Goal: Transaction & Acquisition: Book appointment/travel/reservation

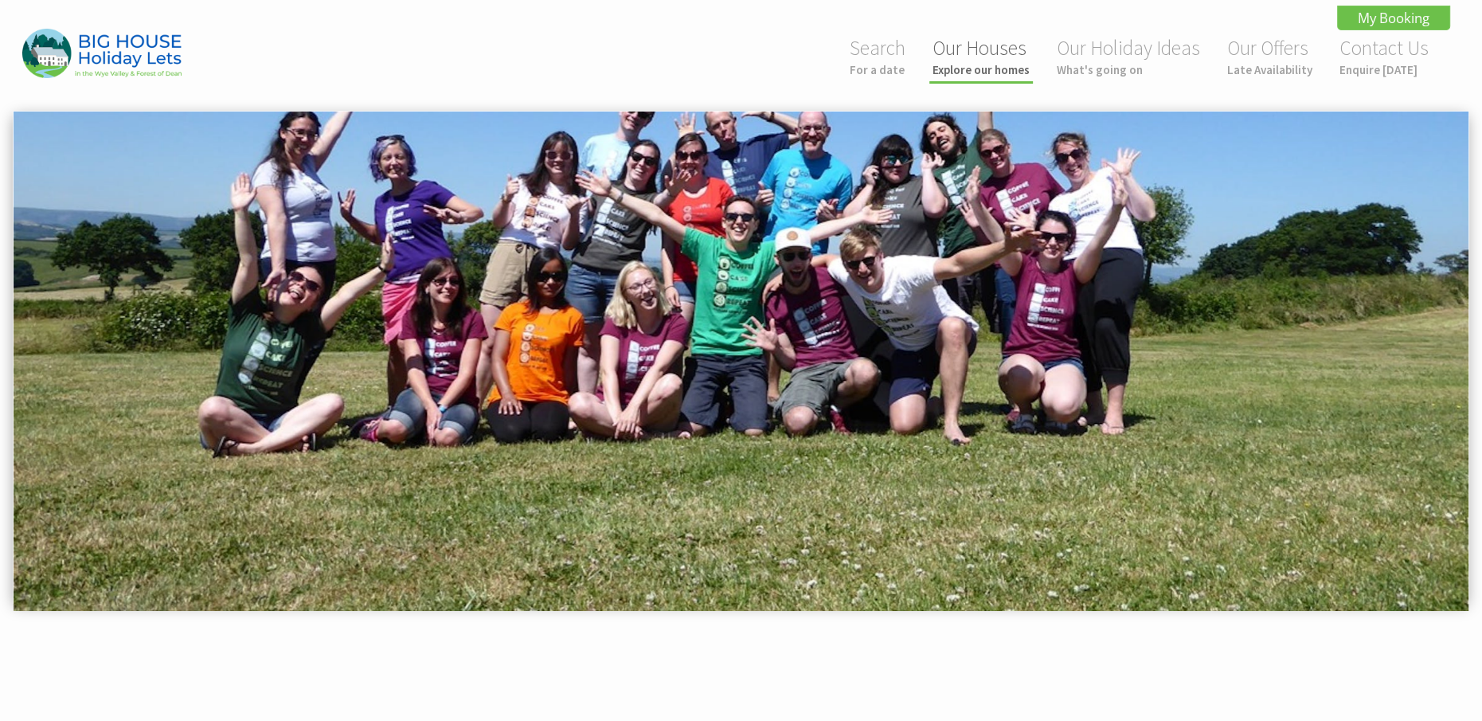
click at [1008, 62] on small "Explore our homes" at bounding box center [980, 69] width 97 height 15
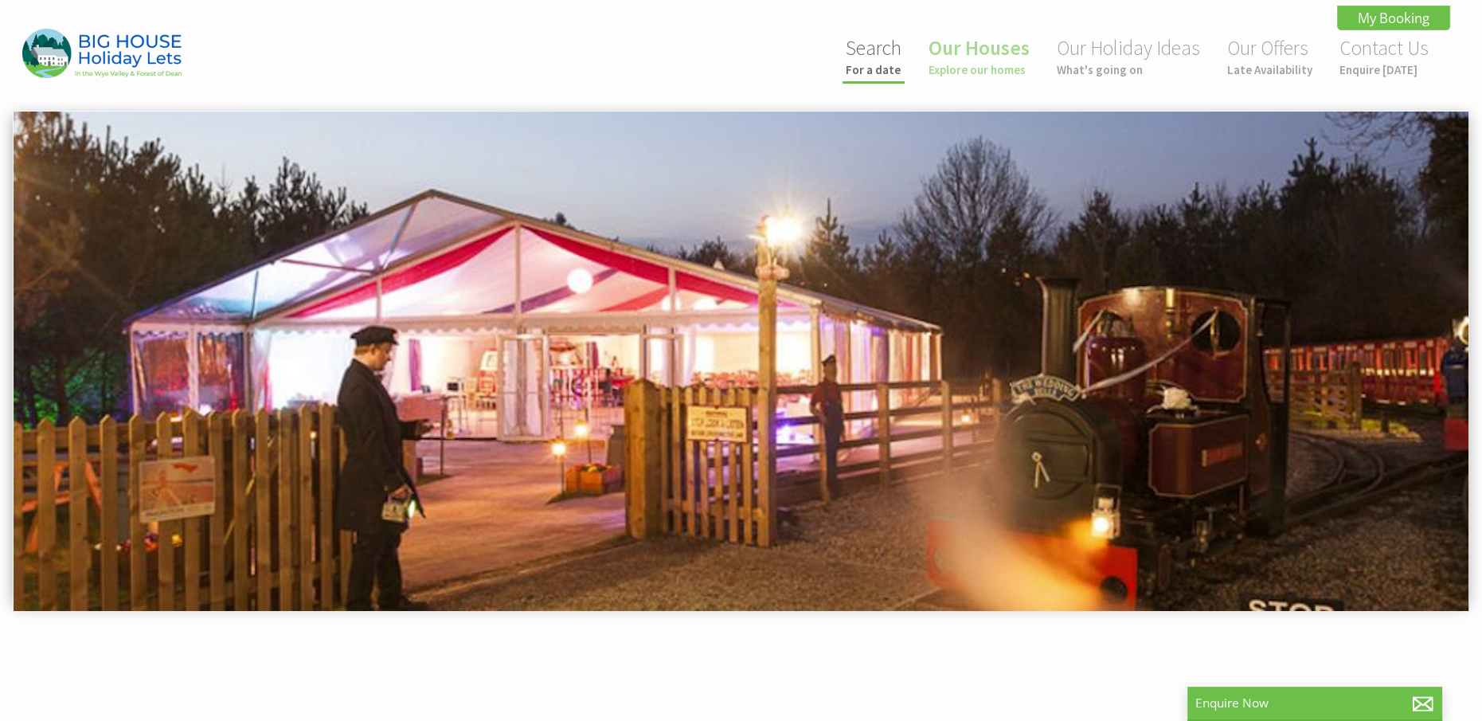
click at [901, 62] on small "For a date" at bounding box center [874, 69] width 56 height 15
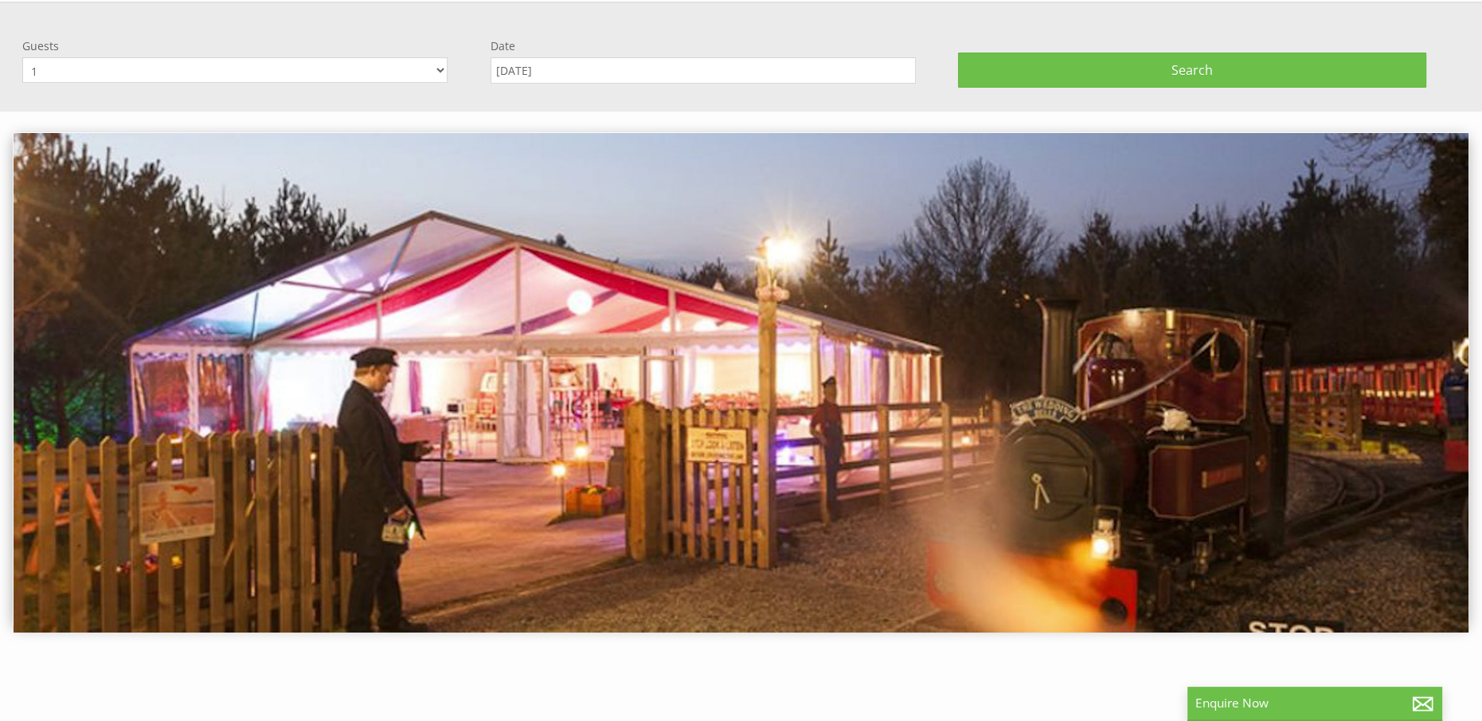
scroll to position [110, 0]
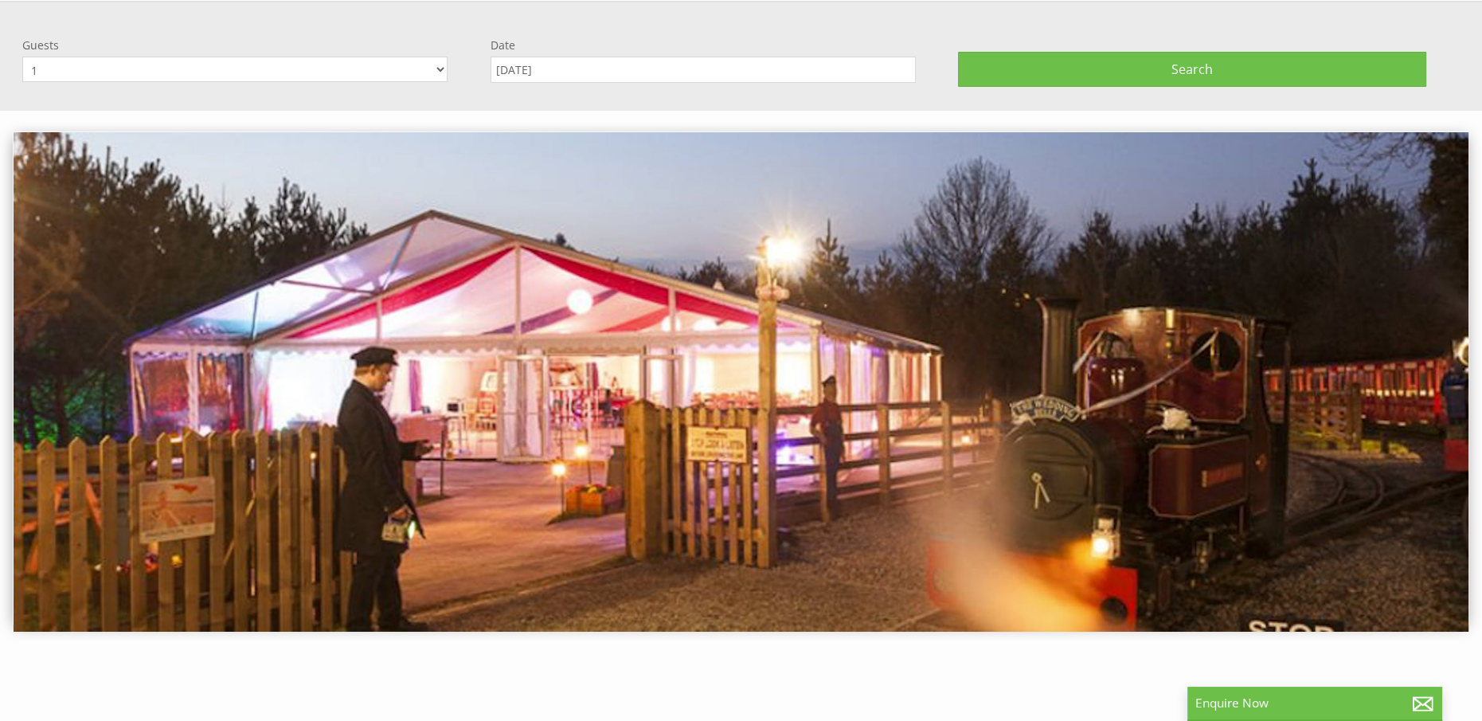
click at [573, 64] on input "[DATE]" at bounding box center [703, 70] width 425 height 26
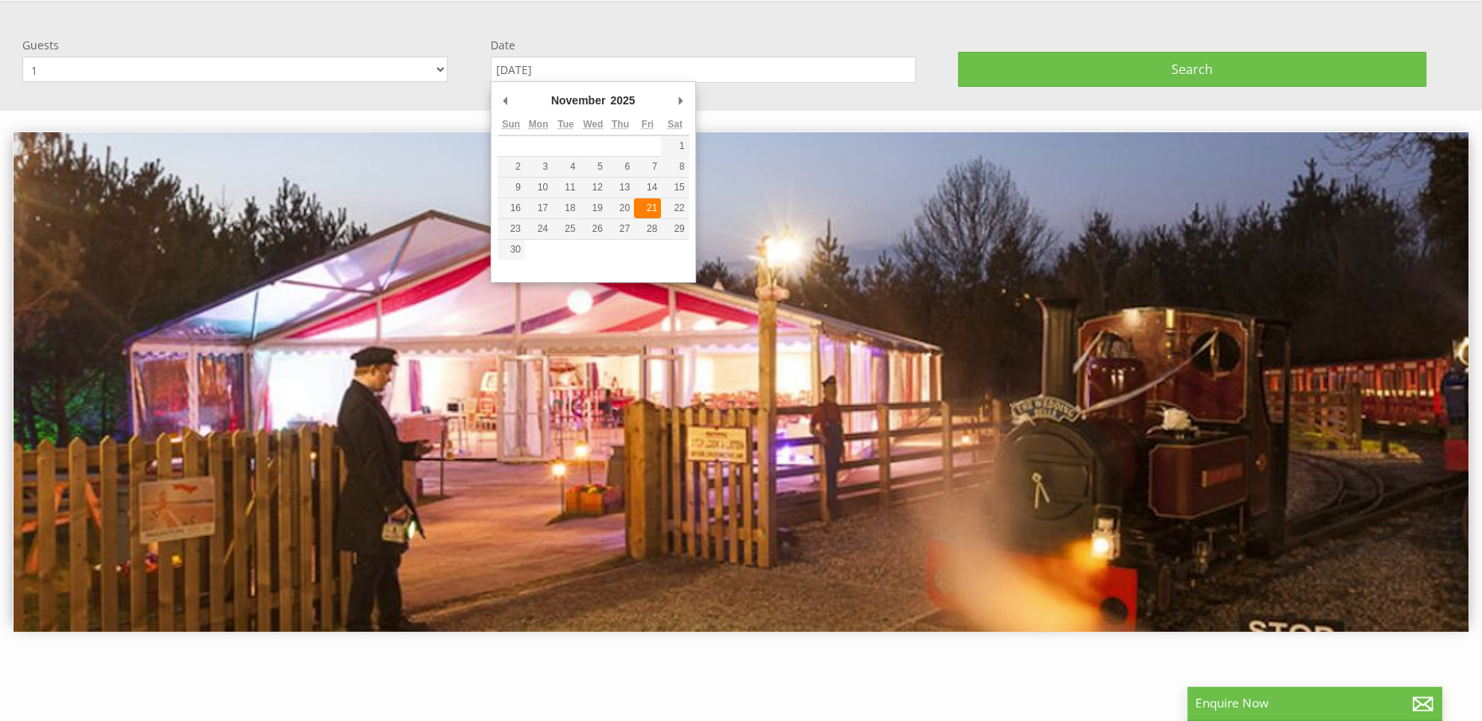
type input "[DATE]"
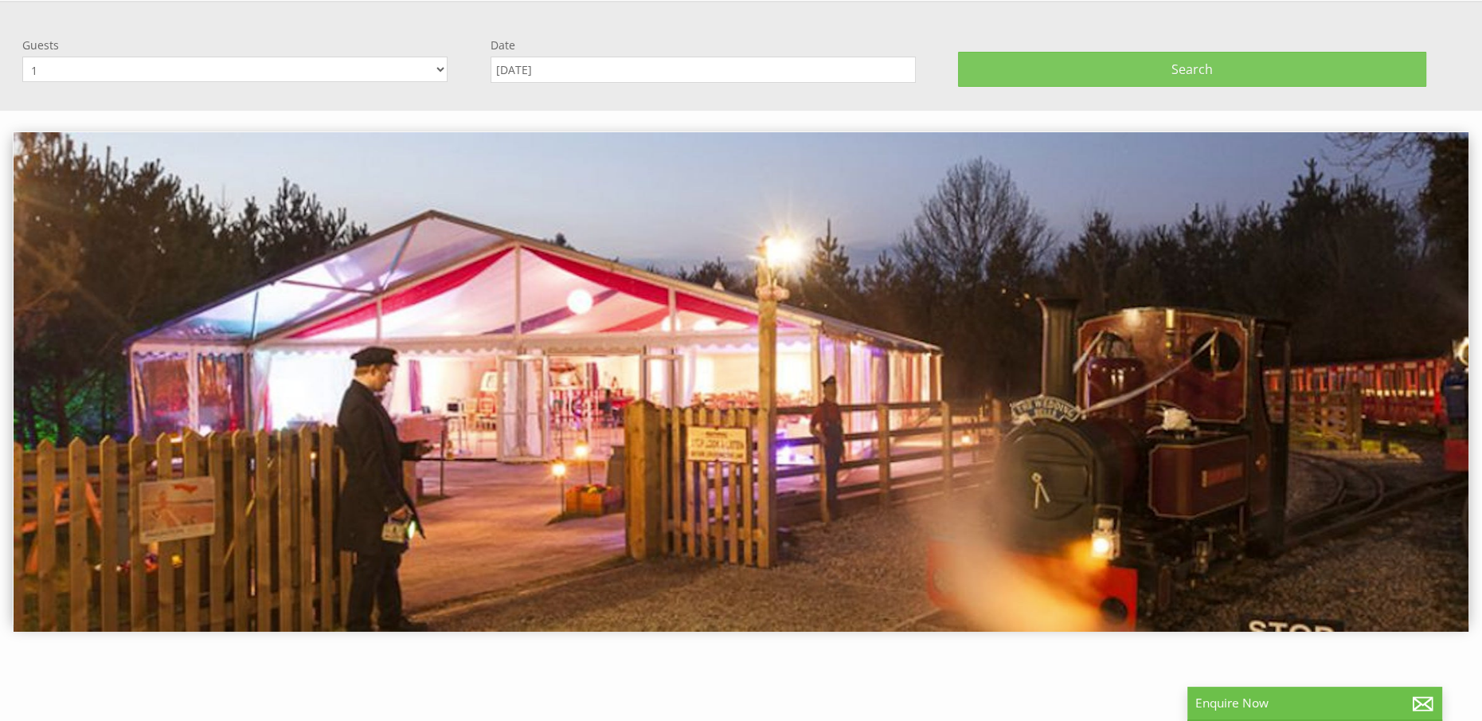
click at [1163, 61] on button "Search" at bounding box center [1192, 69] width 468 height 35
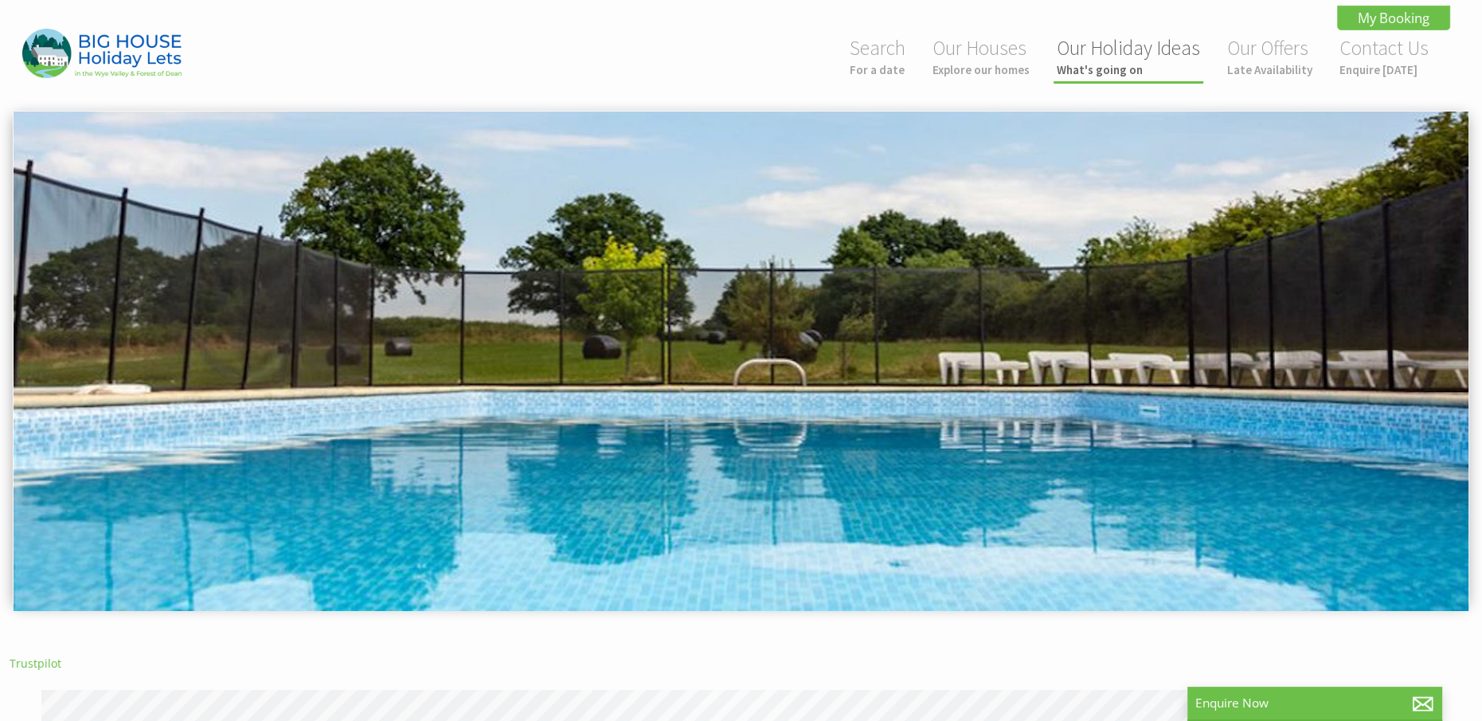
scroll to position [0, 14]
